Goal: Information Seeking & Learning: Learn about a topic

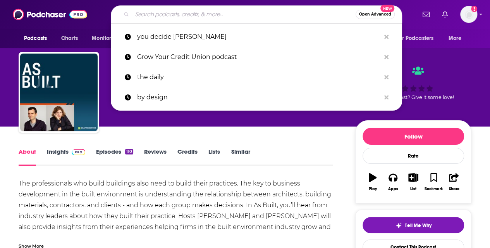
click at [160, 14] on input "Search podcasts, credits, & more..." at bounding box center [244, 14] width 224 height 12
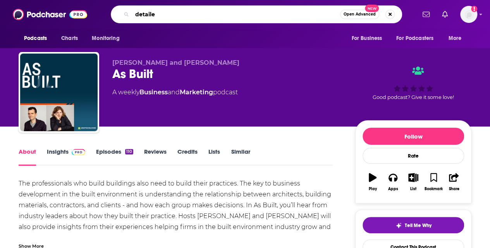
type input "detailed"
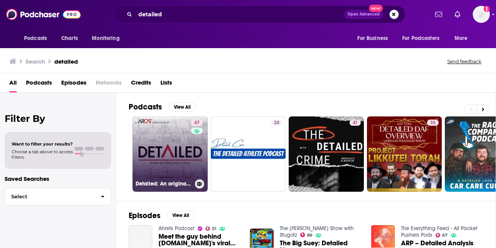
click at [198, 147] on div "47" at bounding box center [198, 149] width 14 height 60
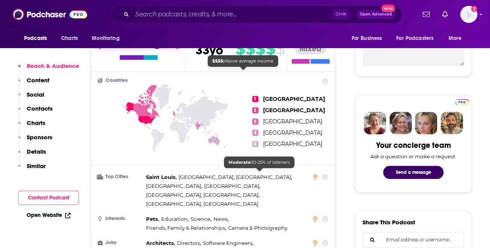
scroll to position [349, 0]
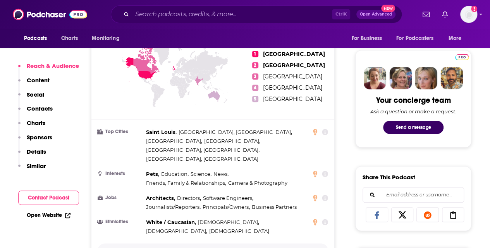
click at [220, 247] on p "Show More" at bounding box center [210, 250] width 23 height 5
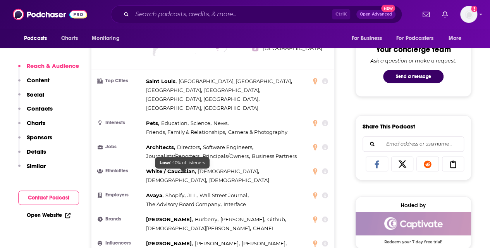
scroll to position [387, 0]
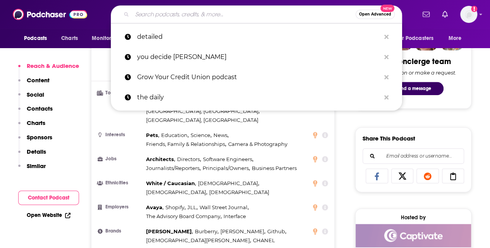
click at [160, 17] on input "Search podcasts, credits, & more..." at bounding box center [244, 14] width 224 height 12
paste input "TRXL"
type input "TRXL"
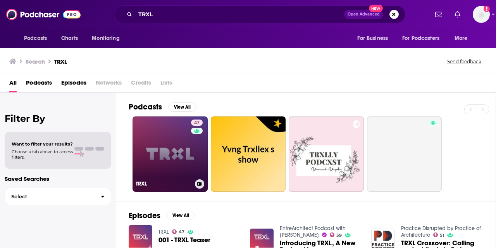
click at [163, 166] on link "47 TRXL" at bounding box center [169, 153] width 75 height 75
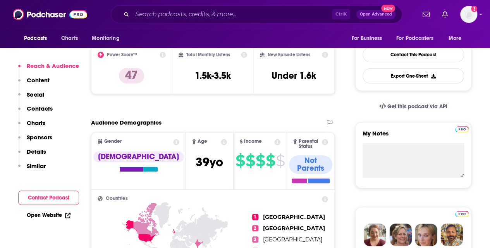
scroll to position [194, 0]
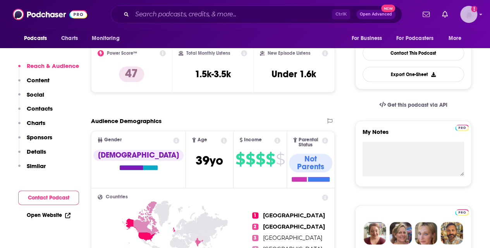
click at [474, 14] on img "Logged in as LTsub" at bounding box center [468, 14] width 17 height 17
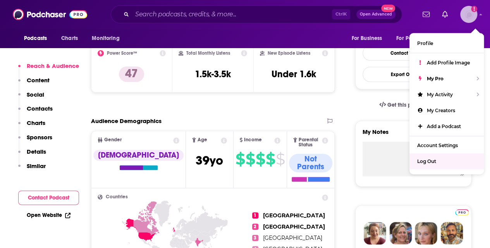
click at [428, 158] on span "Log Out" at bounding box center [426, 161] width 19 height 6
